Goal: Find specific page/section: Find specific page/section

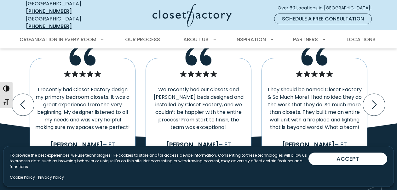
scroll to position [1297, 0]
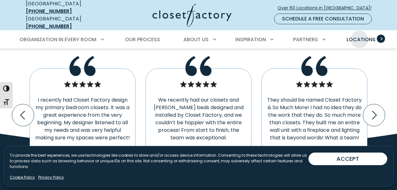
click at [359, 36] on span "Locations" at bounding box center [360, 39] width 29 height 7
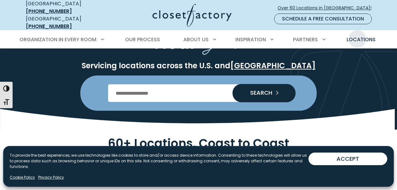
scroll to position [63, 0]
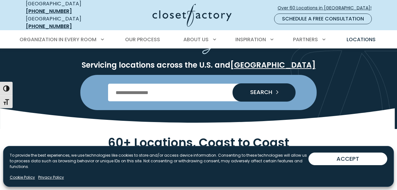
click at [112, 87] on input "Enter Postal Code" at bounding box center [198, 93] width 181 height 18
type input "*****"
click at [263, 89] on span "SEARCH" at bounding box center [258, 92] width 27 height 6
